Goal: Check status: Check status

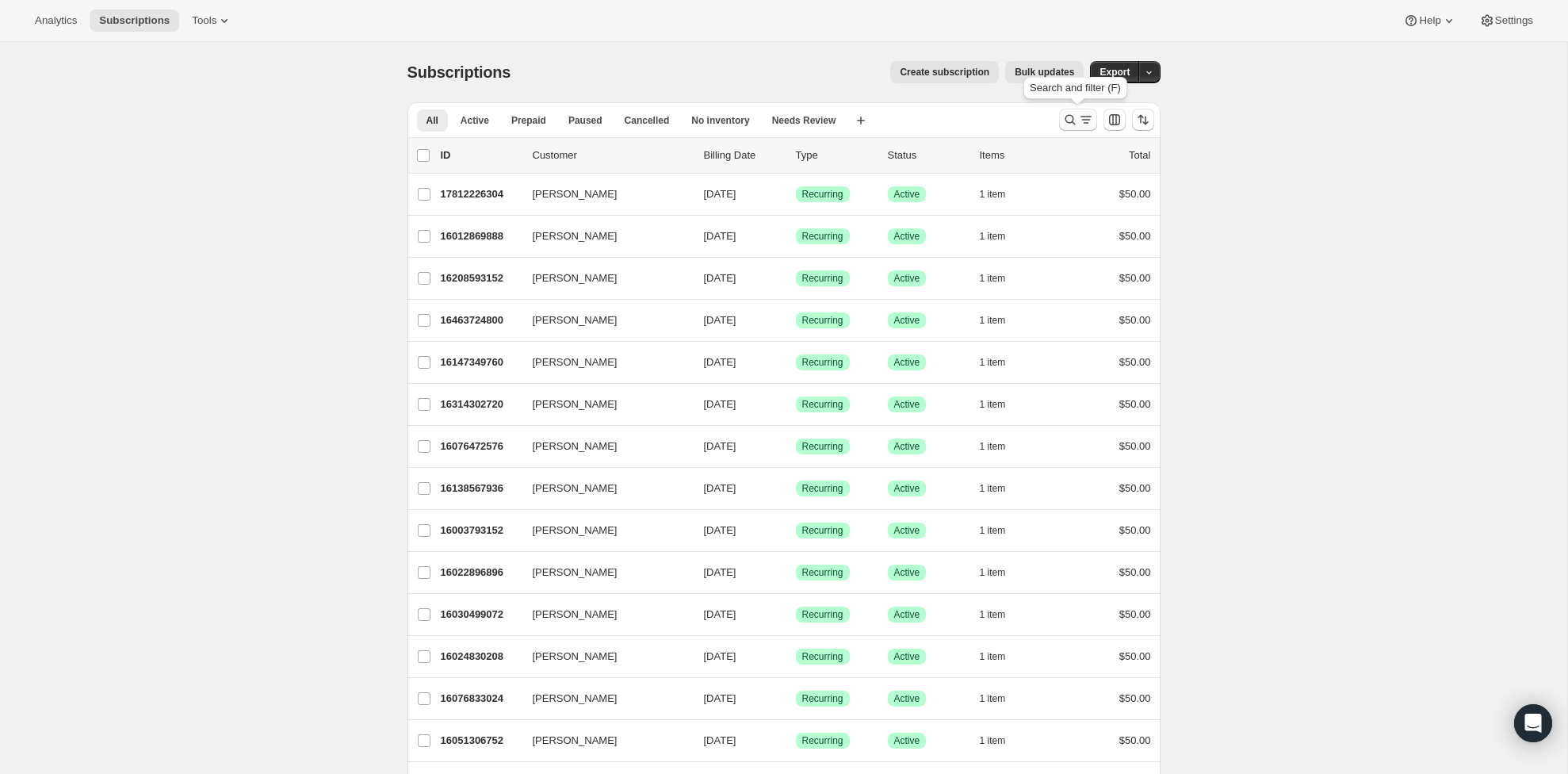
click at [1080, 118] on icon "Search and filter results" at bounding box center [1085, 119] width 16 height 16
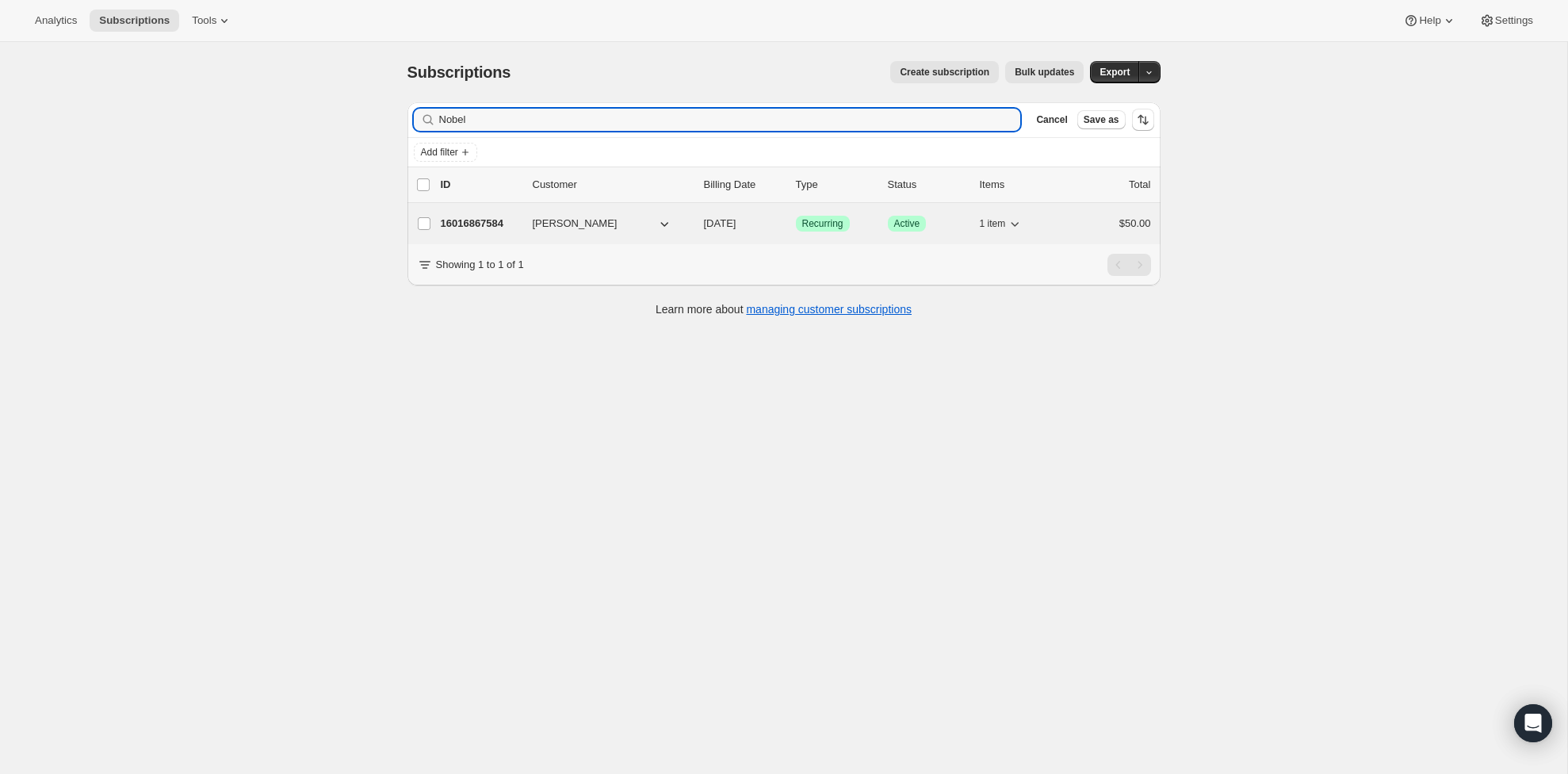
type input "Nobel"
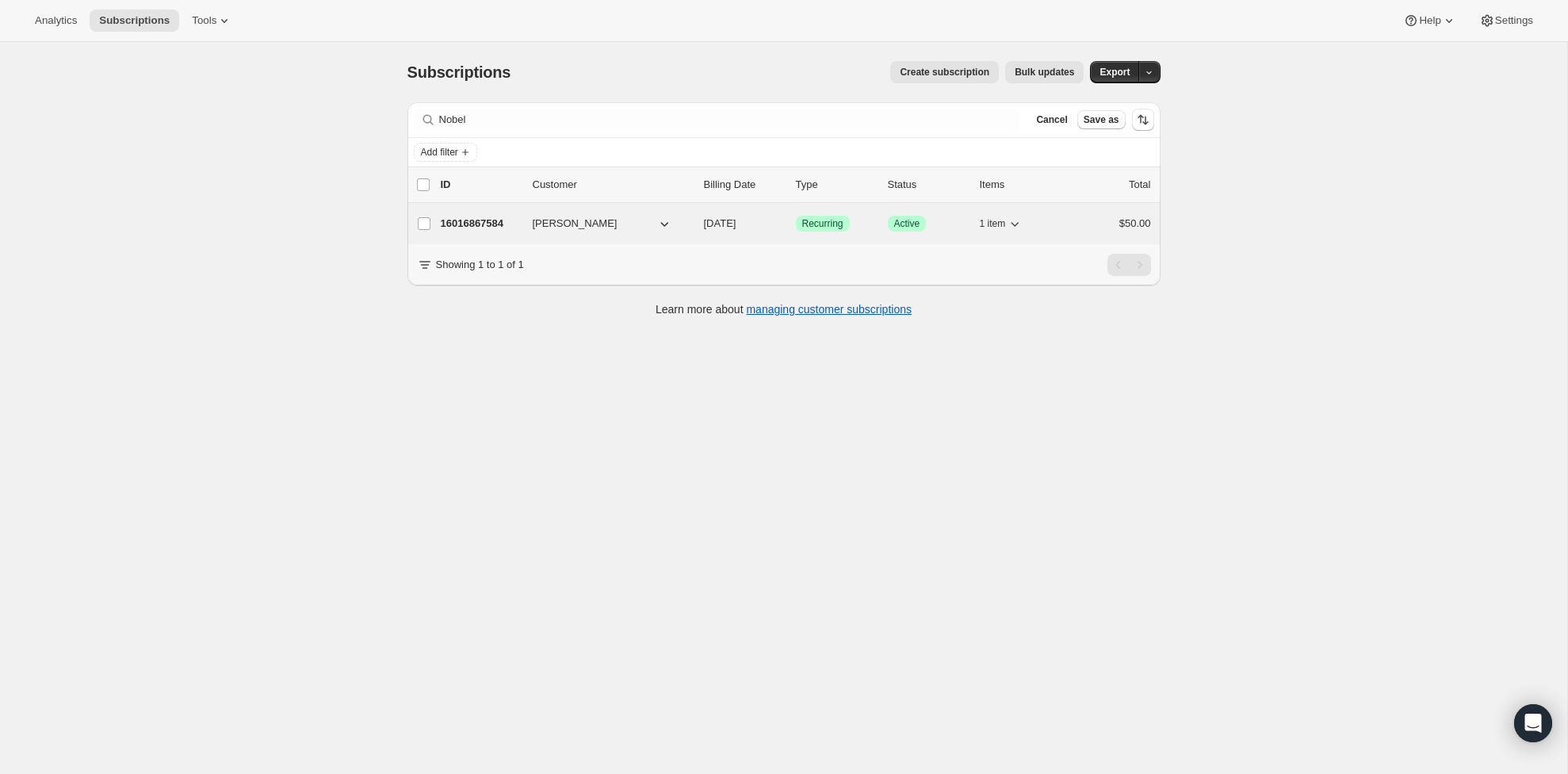
click at [494, 218] on p "16016867584" at bounding box center [480, 223] width 79 height 16
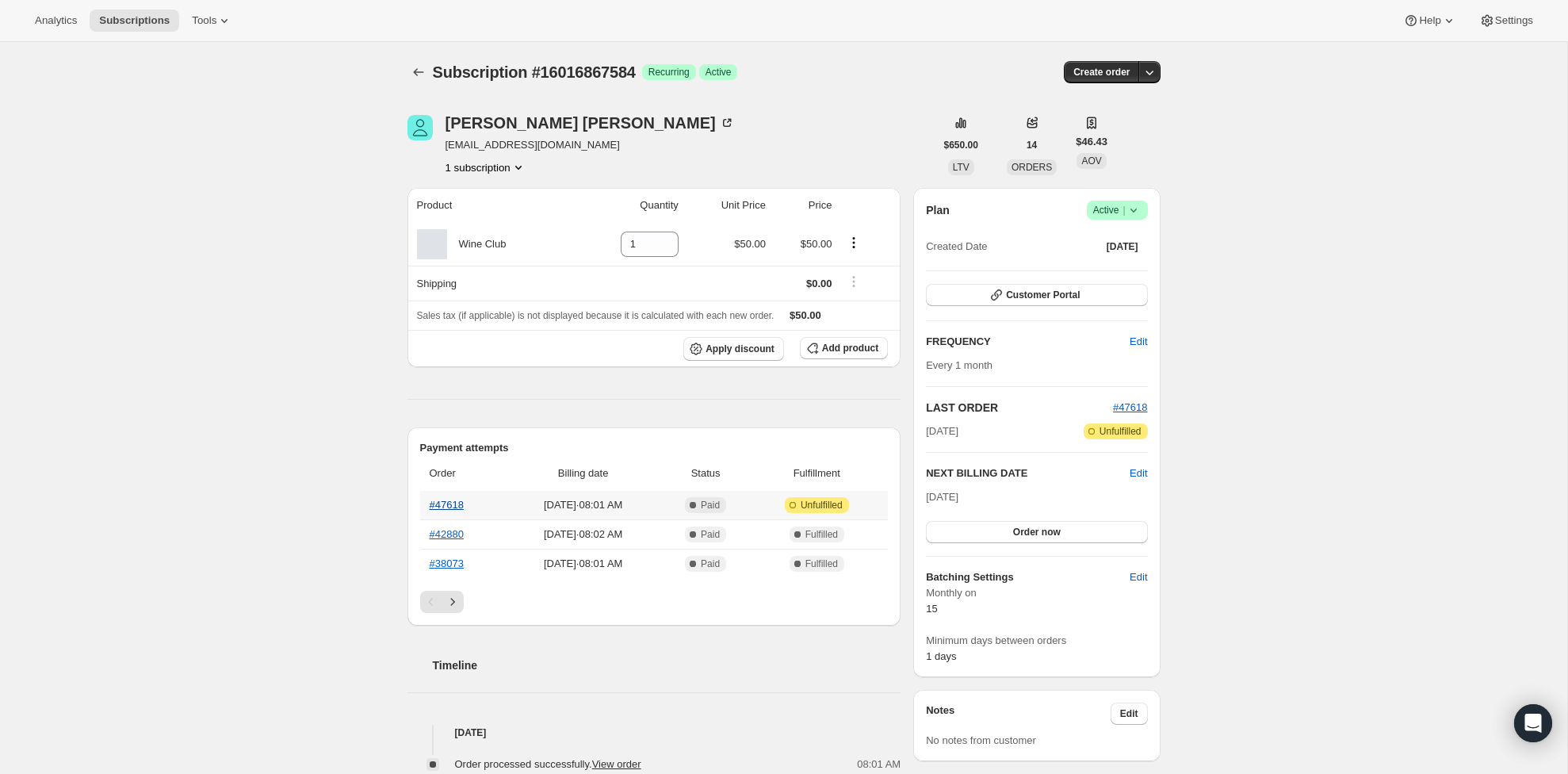
click at [455, 504] on link "#47618" at bounding box center [446, 504] width 34 height 12
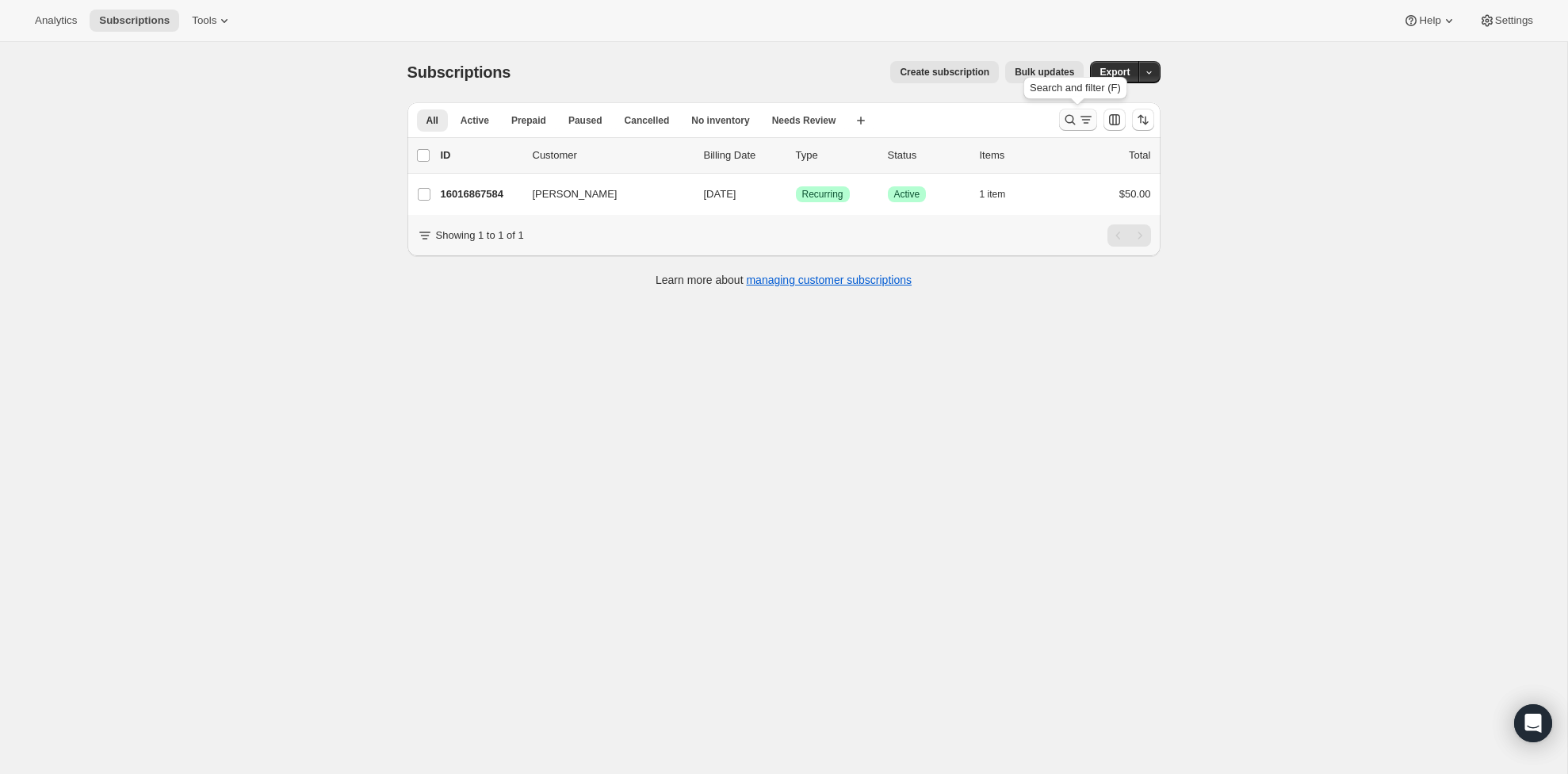
click at [1070, 127] on icon "Search and filter results" at bounding box center [1070, 119] width 16 height 16
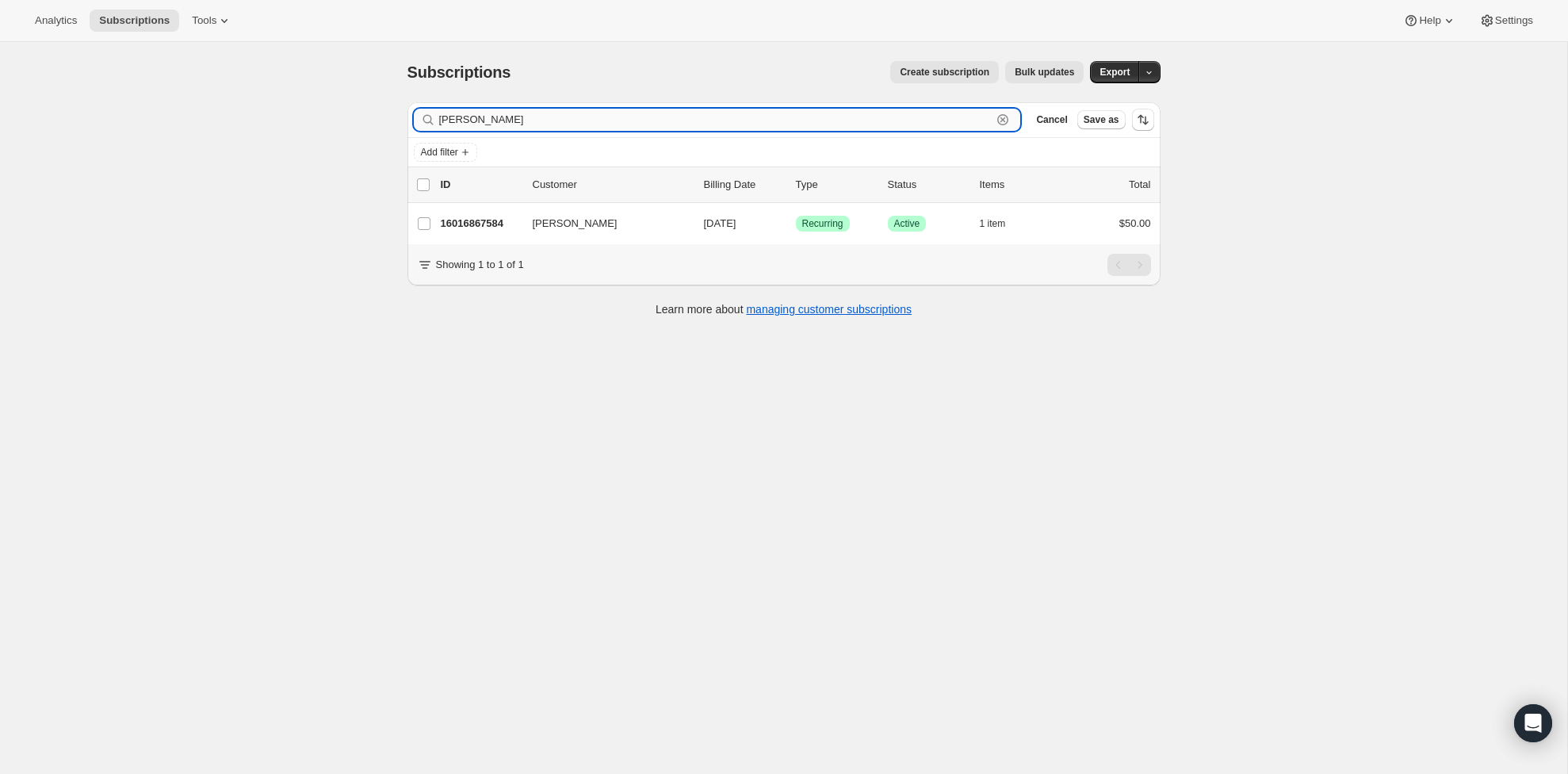
click at [621, 115] on input "robel" at bounding box center [716, 120] width 554 height 22
click at [619, 114] on input "robel" at bounding box center [716, 120] width 554 height 22
click at [617, 121] on input "robel" at bounding box center [716, 120] width 554 height 22
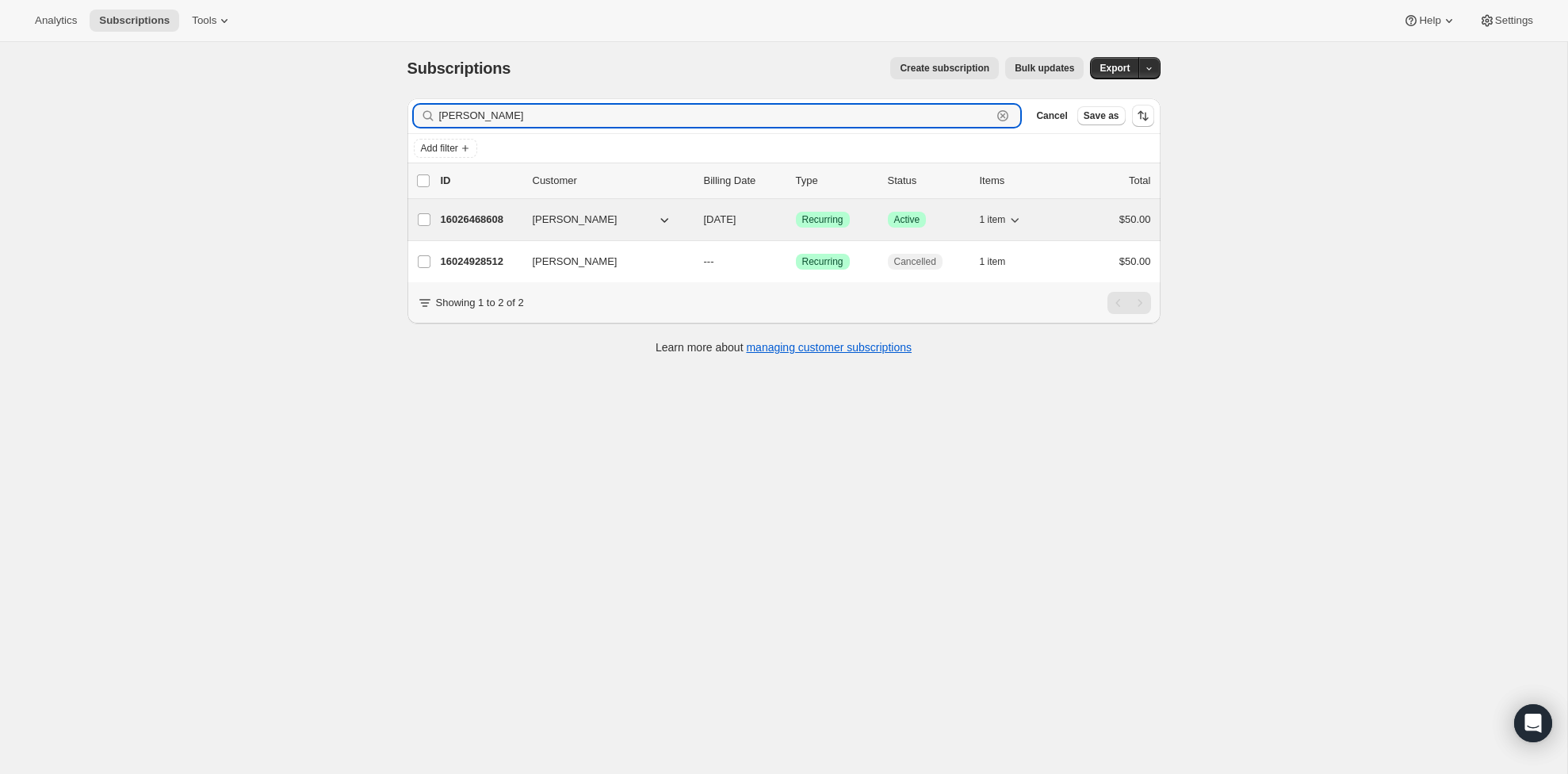
type input "lana"
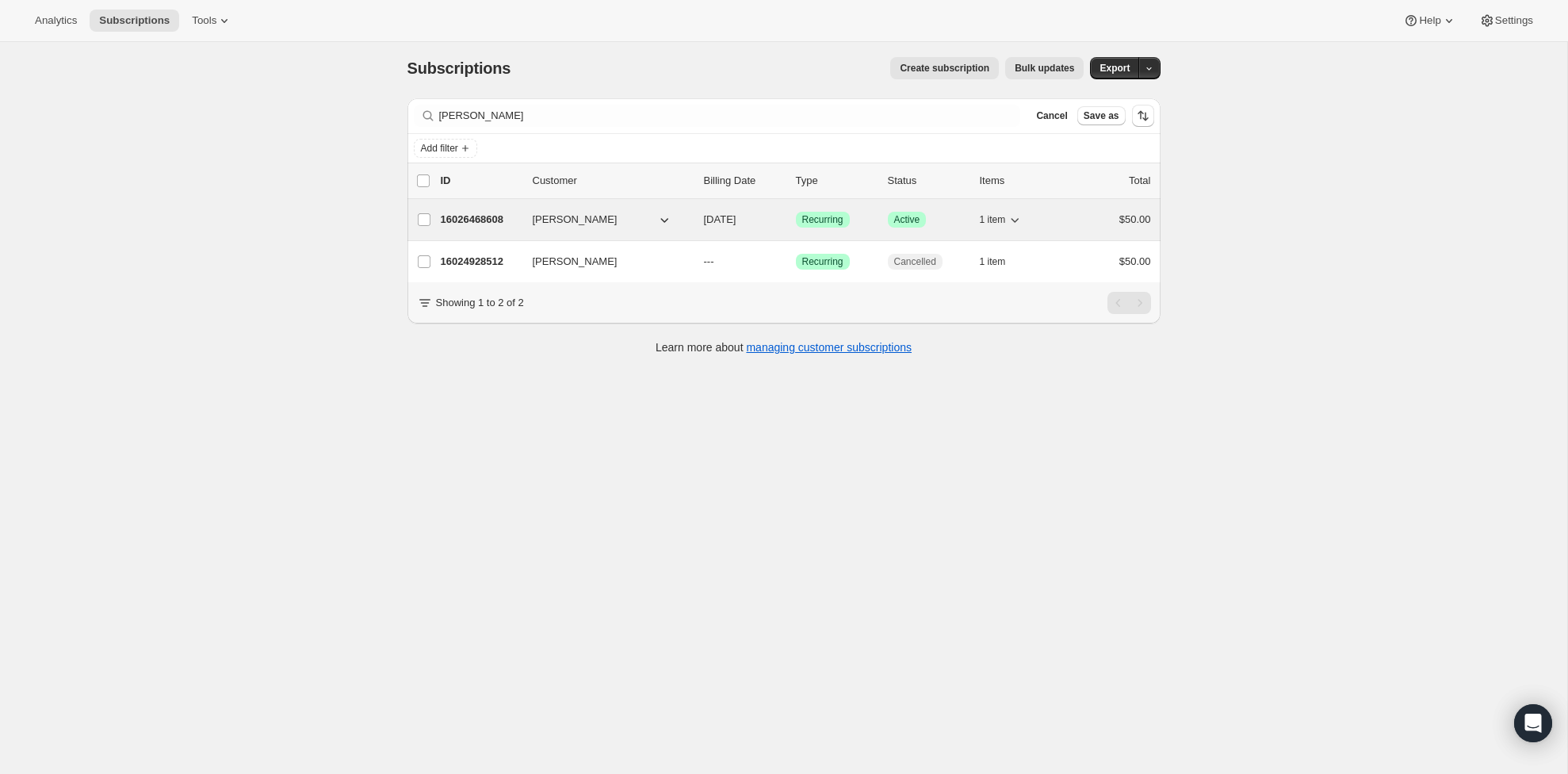
scroll to position [6, 0]
click at [486, 217] on p "16026468608" at bounding box center [480, 217] width 79 height 16
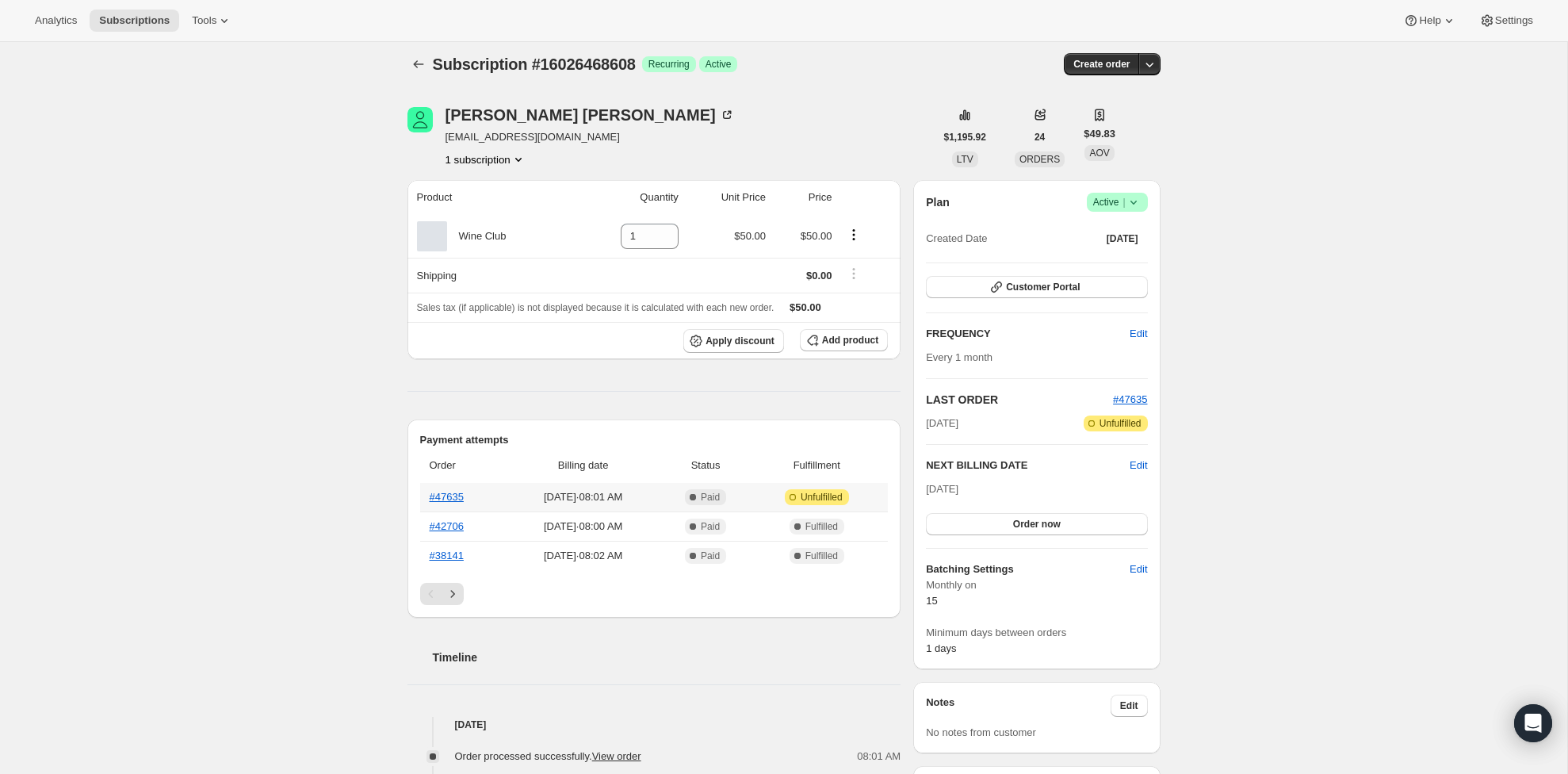
scroll to position [10, 0]
click at [457, 491] on link "#47635" at bounding box center [446, 494] width 34 height 12
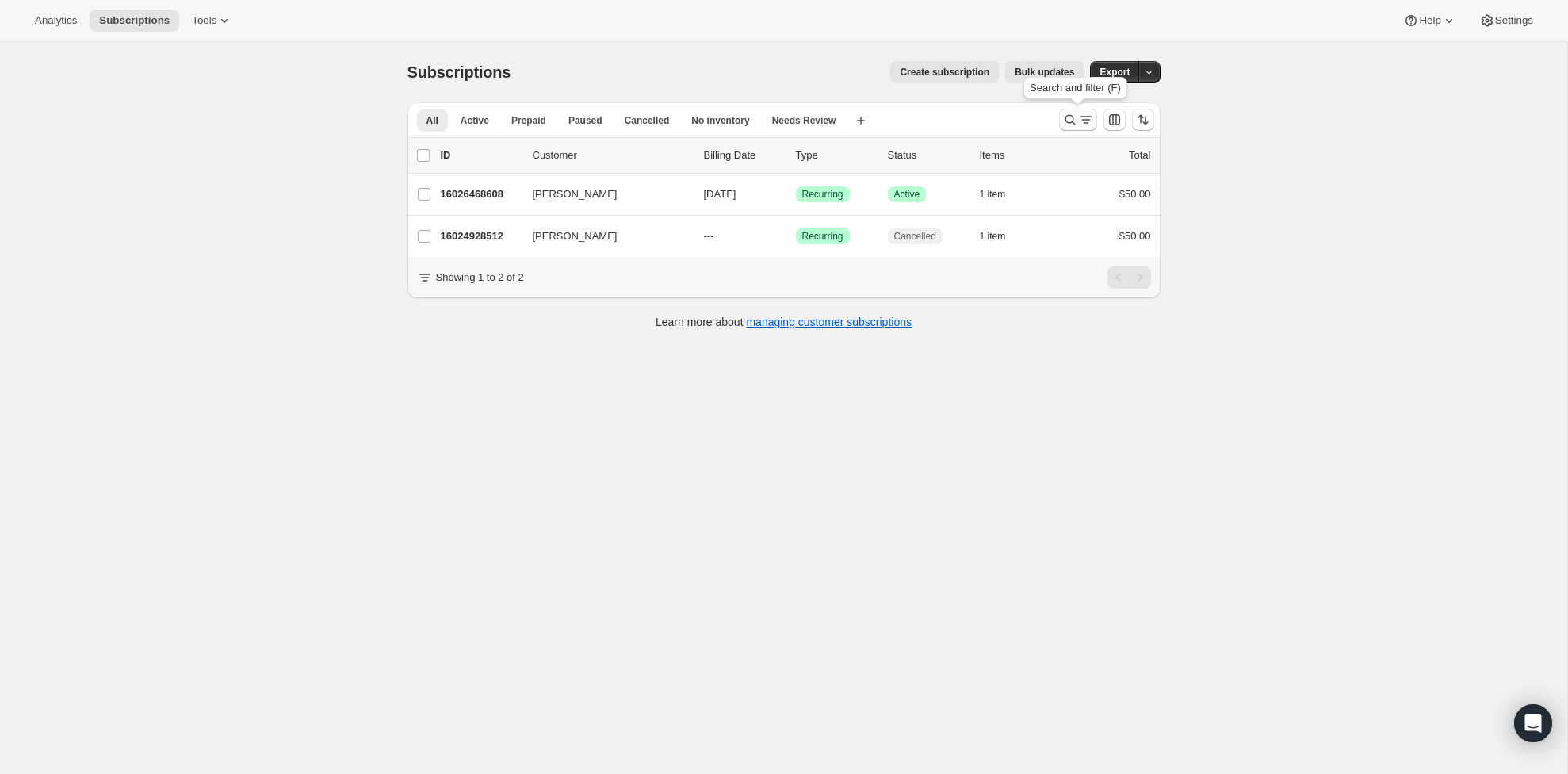
click at [1078, 128] on icon "Search and filter results" at bounding box center [1085, 119] width 16 height 16
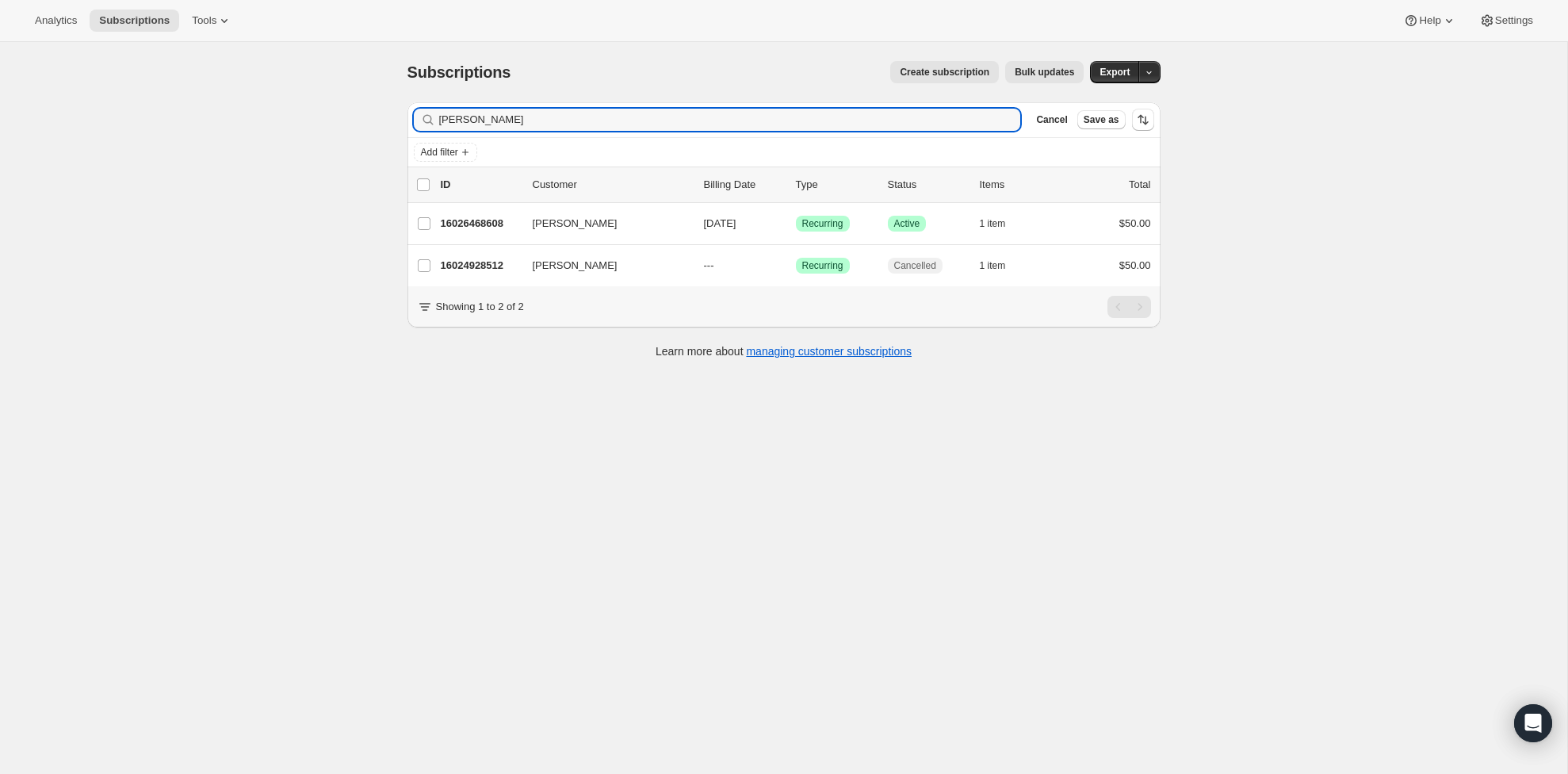
drag, startPoint x: 511, startPoint y: 123, endPoint x: 355, endPoint y: 132, distance: 156.3
click at [355, 132] on div "Subscriptions. This page is ready Subscriptions Create subscription Bulk update…" at bounding box center [783, 429] width 1567 height 774
drag, startPoint x: 433, startPoint y: 118, endPoint x: 390, endPoint y: 123, distance: 43.3
click at [390, 123] on div "Subscriptions. This page is ready Subscriptions Create subscription Bulk update…" at bounding box center [784, 208] width 791 height 333
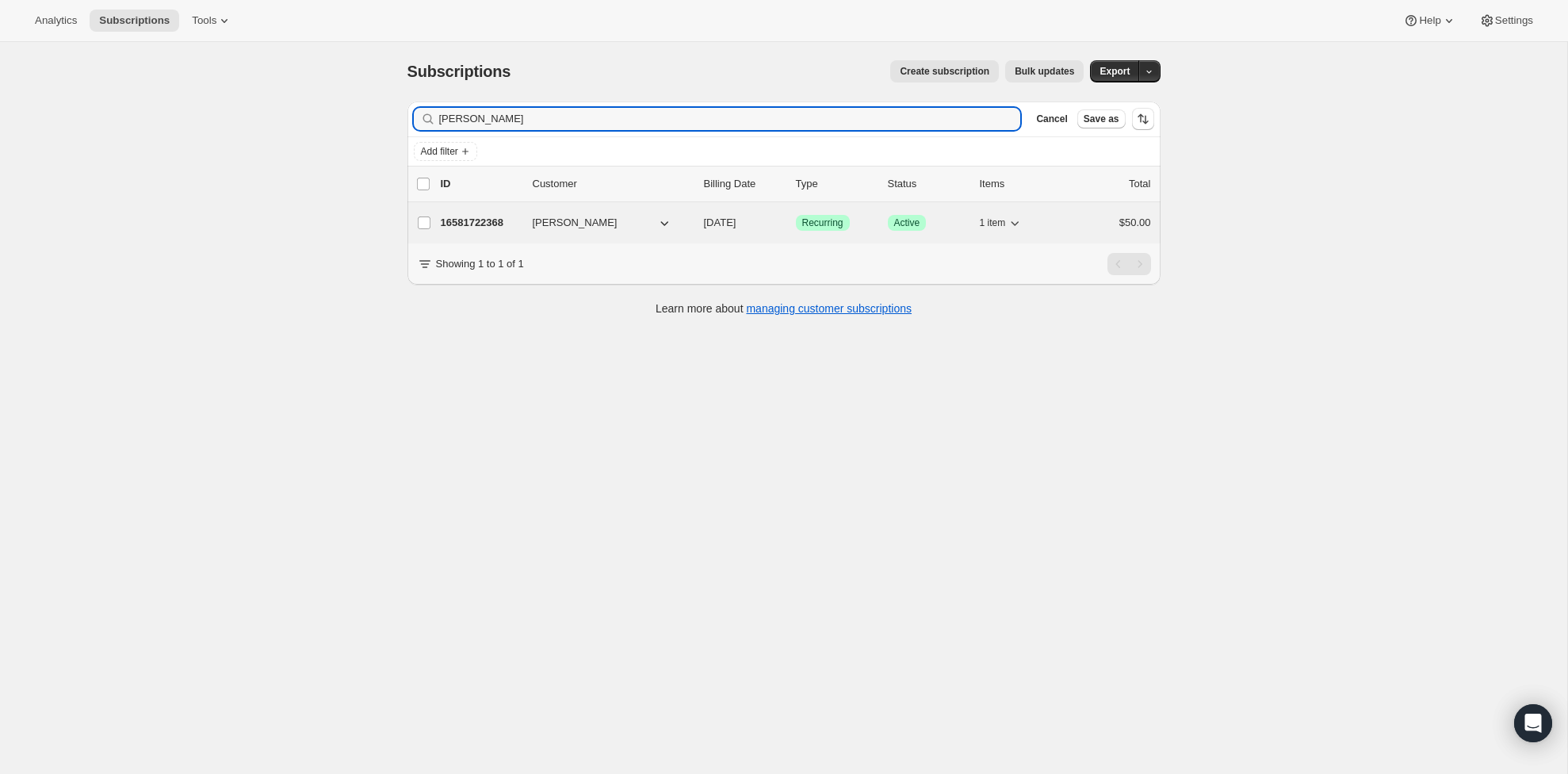
type input "travis"
click at [471, 222] on p "16581722368" at bounding box center [480, 223] width 79 height 16
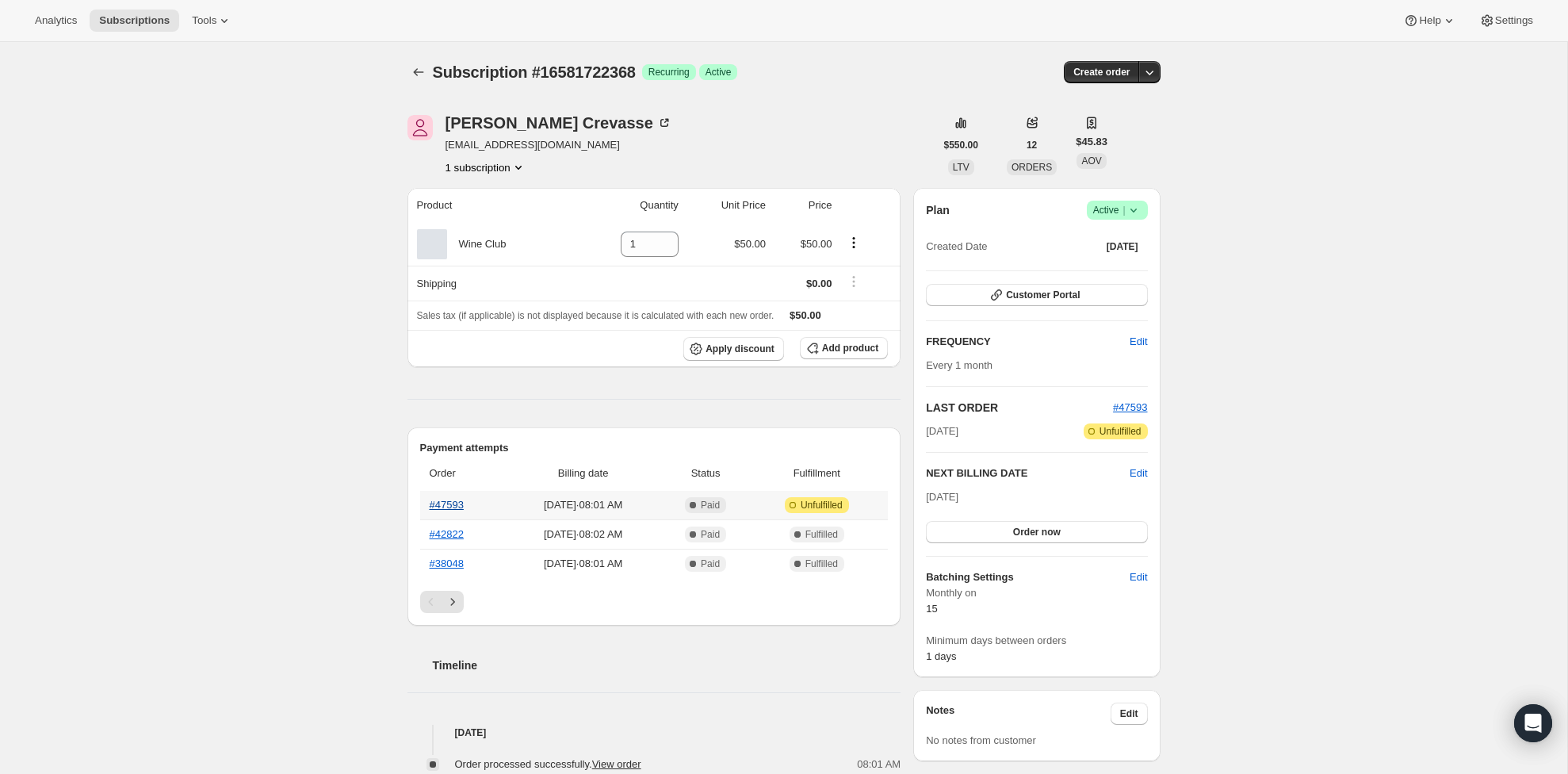
scroll to position [1, 0]
click at [449, 508] on link "#47593" at bounding box center [446, 503] width 34 height 12
